Goal: Navigation & Orientation: Go to known website

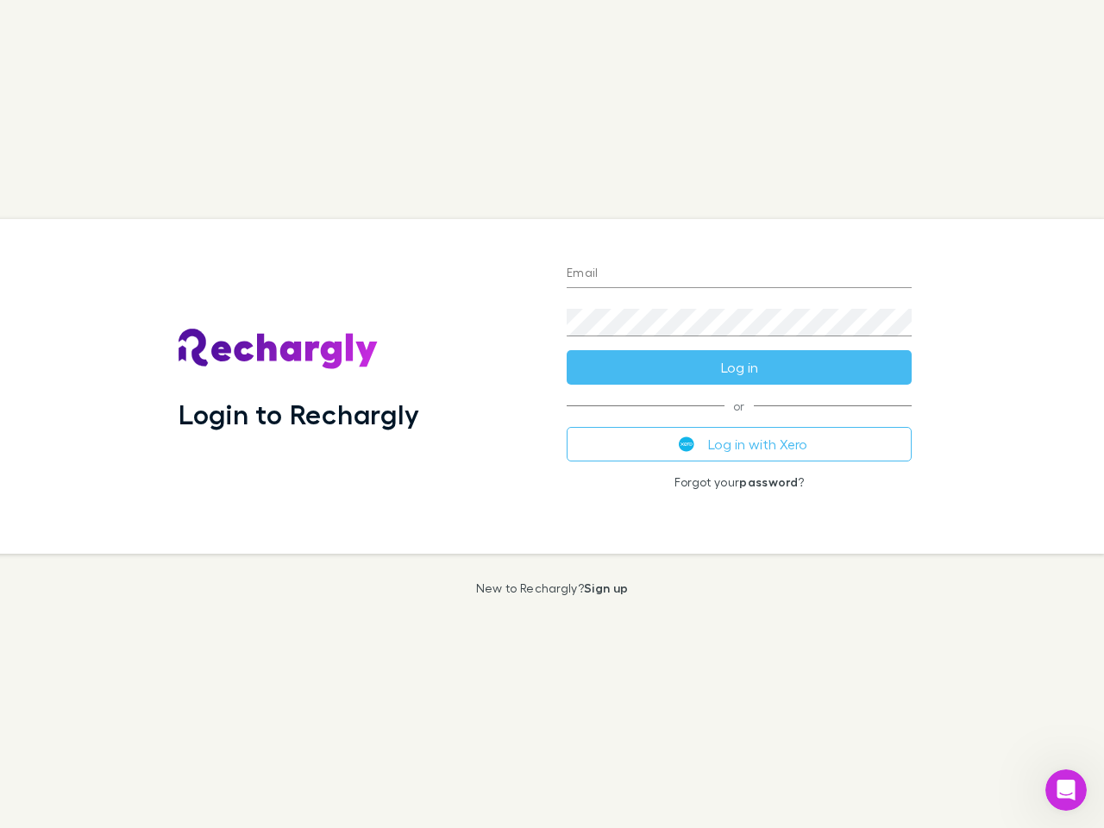
click at [552, 414] on div "Login to Rechargly" at bounding box center [359, 386] width 388 height 335
click at [739, 274] on input "Email" at bounding box center [738, 274] width 345 height 28
click at [739, 367] on button "Log in" at bounding box center [738, 367] width 345 height 34
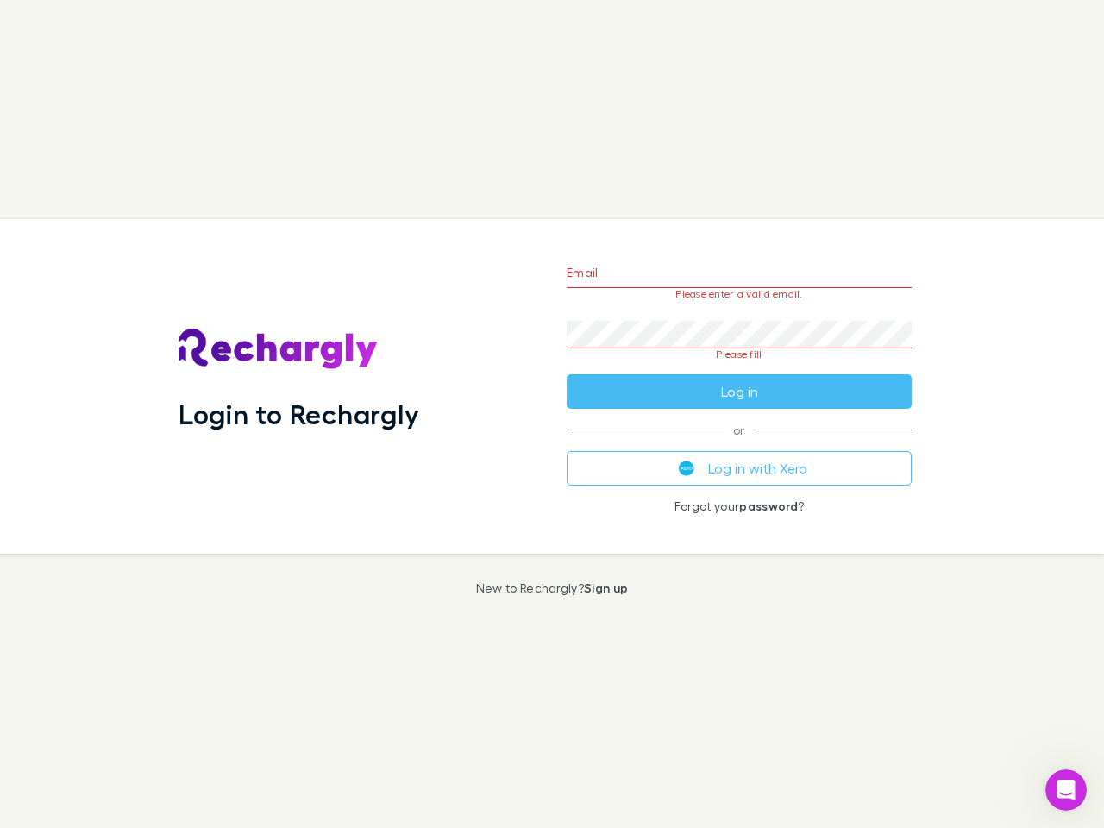
click at [739, 444] on div "Email Please enter a valid email. Password Please fill Log in or Log in with Xe…" at bounding box center [739, 386] width 372 height 335
click at [1066, 790] on icon "Open Intercom Messenger" at bounding box center [1066, 790] width 28 height 28
